Goal: Complete application form

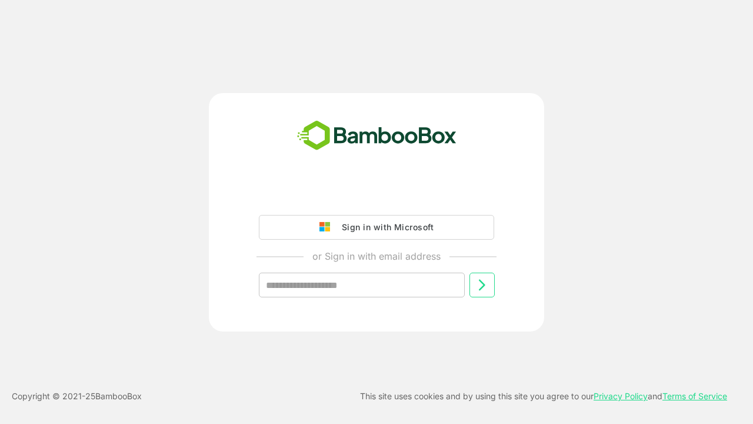
type input "**********"
click at [482, 285] on icon at bounding box center [482, 285] width 14 height 14
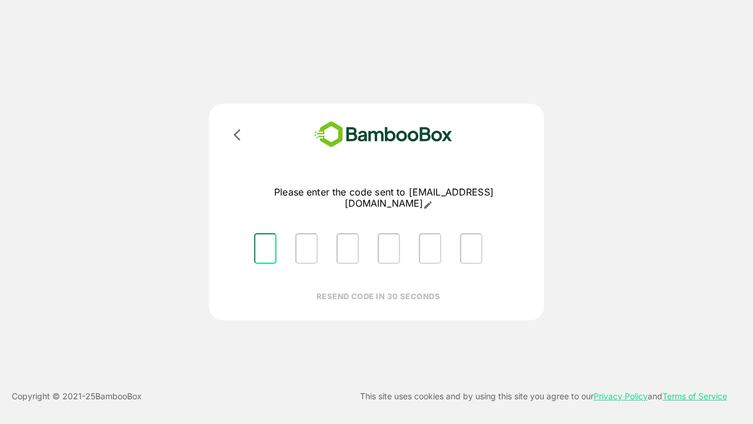
type input "*"
